Goal: Task Accomplishment & Management: Complete application form

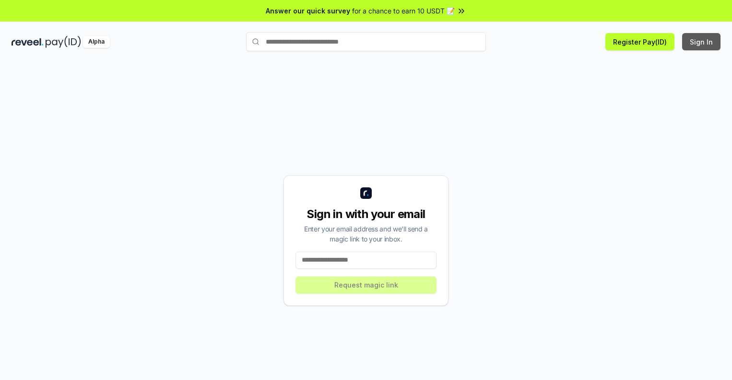
click at [702, 42] on button "Sign In" at bounding box center [701, 41] width 38 height 17
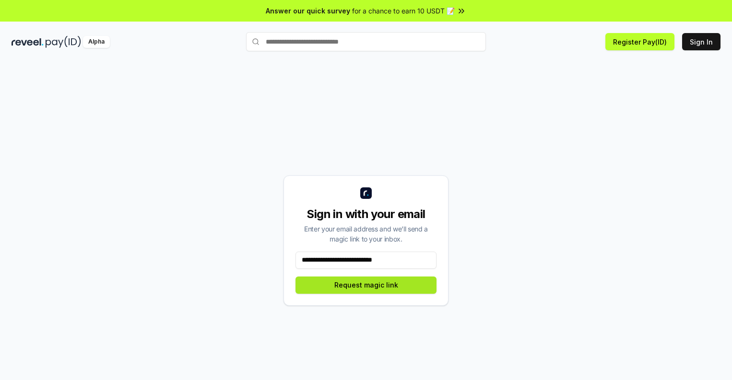
type input "**********"
click at [366, 285] on button "Request magic link" at bounding box center [365, 285] width 141 height 17
